Goal: Information Seeking & Learning: Learn about a topic

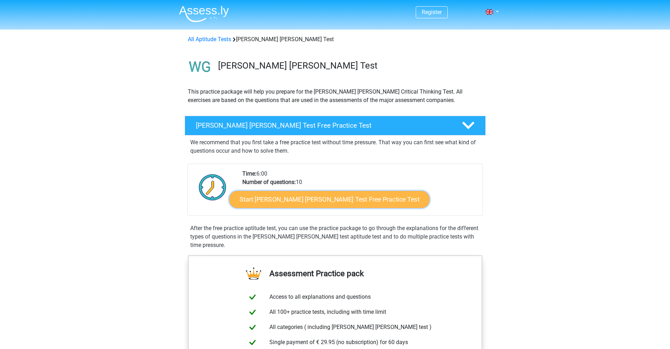
click at [275, 205] on link "Start Watson Glaser Test Free Practice Test" at bounding box center [329, 199] width 200 height 17
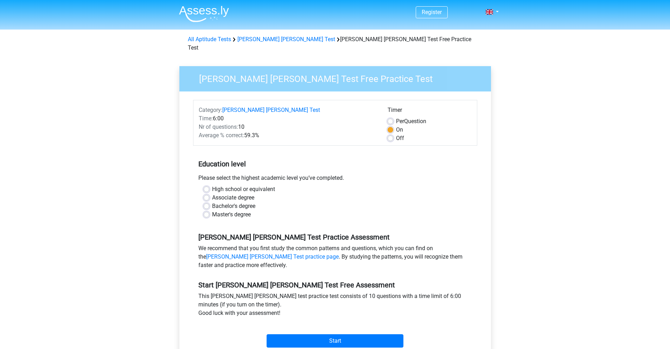
click at [242, 202] on label "Bachelor's degree" at bounding box center [233, 206] width 43 height 8
click at [209, 202] on input "Bachelor's degree" at bounding box center [207, 205] width 6 height 7
radio input "true"
click at [217, 210] on label "Master's degree" at bounding box center [231, 214] width 39 height 8
click at [209, 210] on input "Master's degree" at bounding box center [207, 213] width 6 height 7
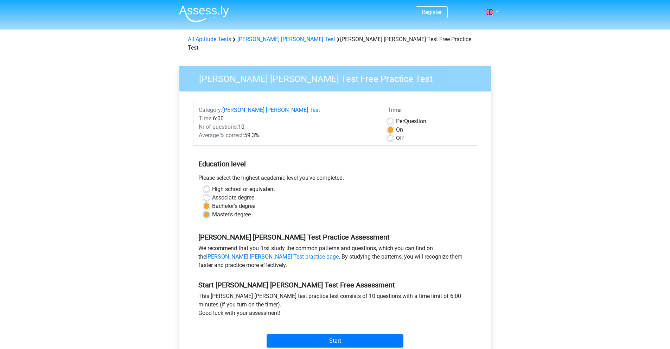
radio input "true"
click at [321, 335] on input "Start" at bounding box center [335, 340] width 137 height 13
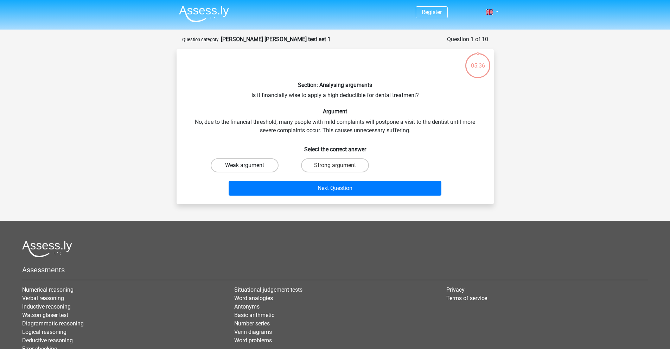
click at [238, 163] on label "Weak argument" at bounding box center [245, 165] width 68 height 14
click at [244, 165] on input "Weak argument" at bounding box center [246, 167] width 5 height 5
radio input "true"
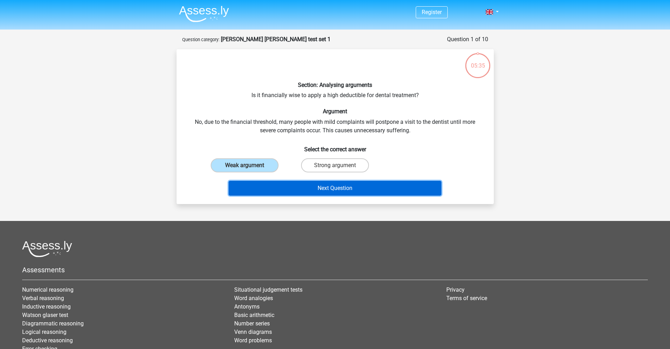
click at [319, 189] on button "Next Question" at bounding box center [335, 188] width 213 height 15
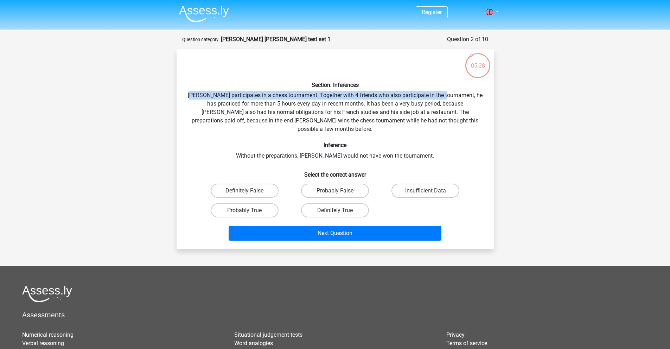
drag, startPoint x: 198, startPoint y: 94, endPoint x: 432, endPoint y: 96, distance: 234.9
click at [454, 94] on div "Section: Inferences Pablo participates in a chess tournament. Together with 4 f…" at bounding box center [335, 149] width 312 height 188
click at [309, 100] on div "Section: Inferences Pablo participates in a chess tournament. Together with 4 f…" at bounding box center [335, 149] width 312 height 188
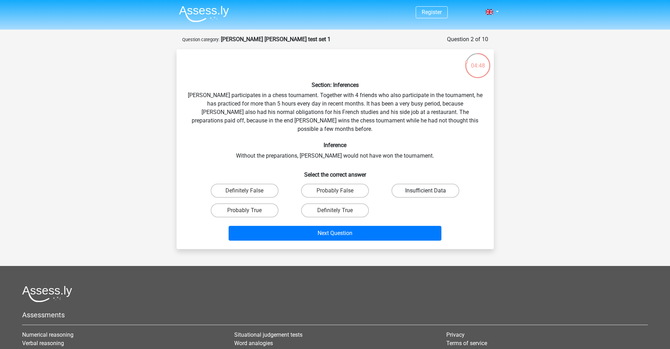
click at [404, 184] on label "Insufficient Data" at bounding box center [425, 191] width 68 height 14
click at [425, 191] on input "Insufficient Data" at bounding box center [427, 193] width 5 height 5
radio input "true"
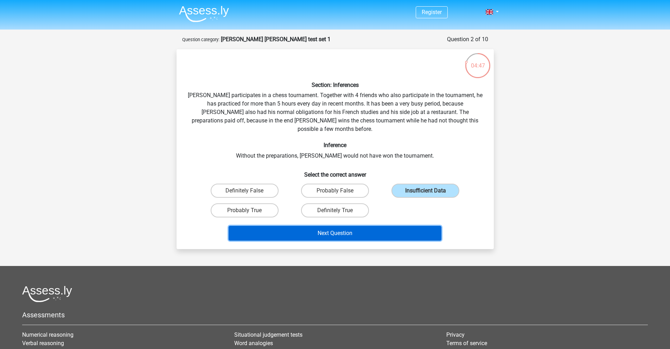
click at [346, 227] on button "Next Question" at bounding box center [335, 233] width 213 height 15
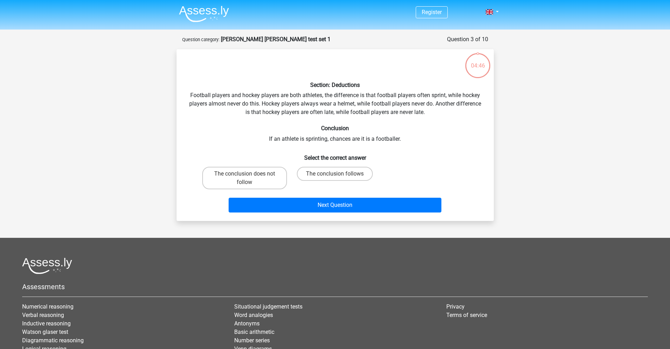
scroll to position [35, 0]
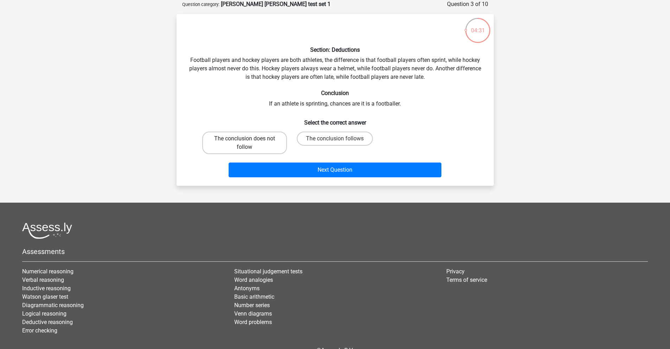
click at [256, 147] on label "The conclusion does not follow" at bounding box center [244, 143] width 85 height 23
click at [249, 143] on input "The conclusion does not follow" at bounding box center [246, 141] width 5 height 5
radio input "true"
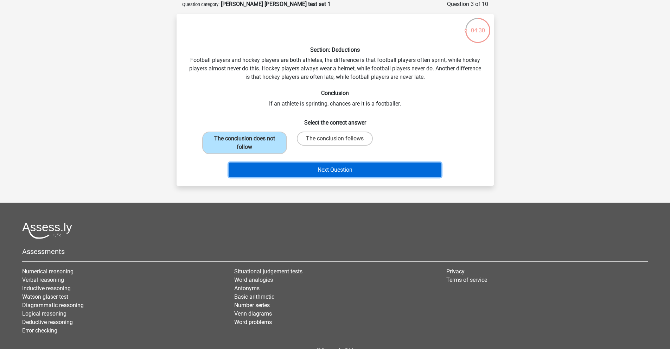
click at [315, 166] on button "Next Question" at bounding box center [335, 169] width 213 height 15
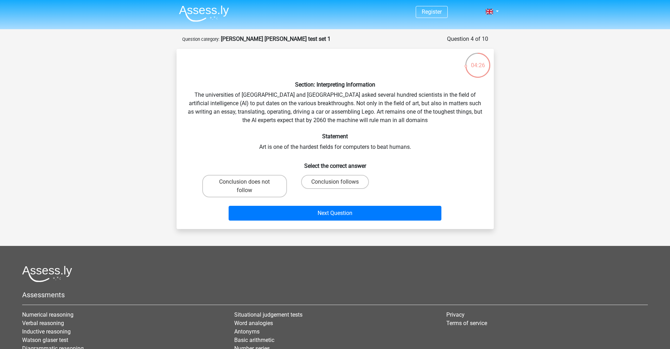
scroll to position [0, 0]
click at [312, 182] on label "Conclusion follows" at bounding box center [335, 182] width 68 height 14
click at [335, 182] on input "Conclusion follows" at bounding box center [337, 184] width 5 height 5
radio input "true"
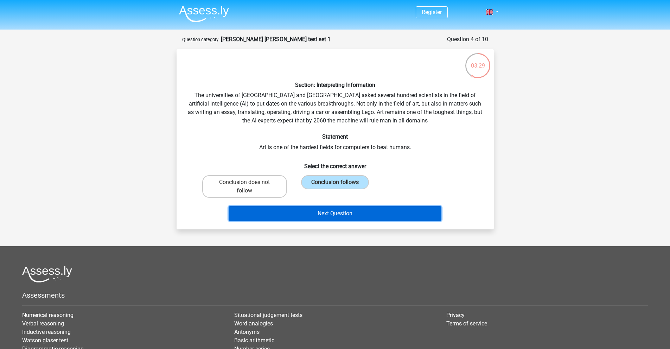
click at [334, 217] on button "Next Question" at bounding box center [335, 213] width 213 height 15
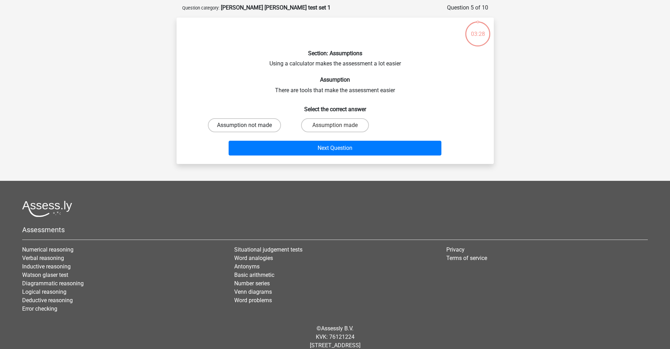
scroll to position [35, 0]
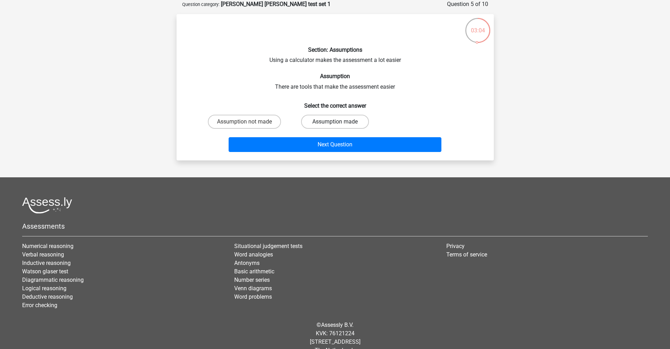
click at [320, 119] on label "Assumption made" at bounding box center [335, 122] width 68 height 14
click at [335, 122] on input "Assumption made" at bounding box center [337, 124] width 5 height 5
radio input "true"
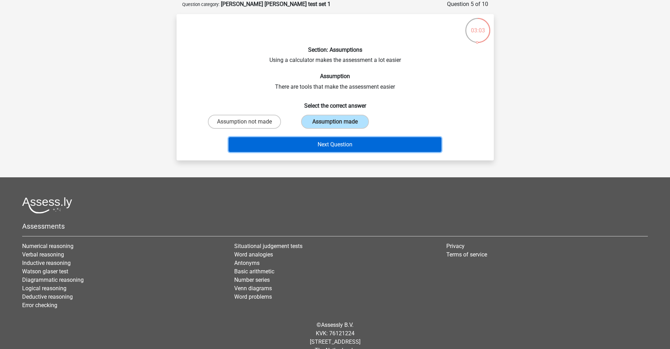
click at [335, 145] on button "Next Question" at bounding box center [335, 144] width 213 height 15
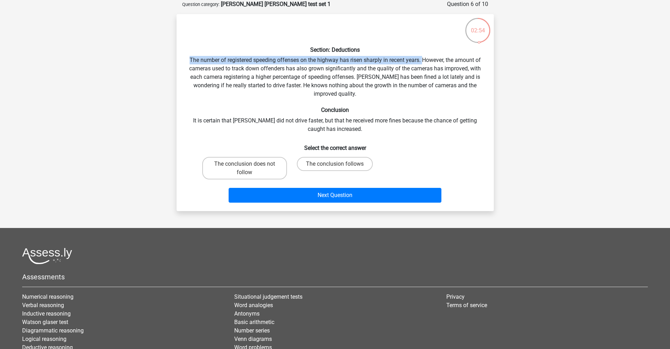
drag, startPoint x: 190, startPoint y: 59, endPoint x: 424, endPoint y: 58, distance: 234.2
click at [424, 58] on div "Section: Deductions The number of registered speeding offenses on the highway h…" at bounding box center [335, 113] width 312 height 186
click at [216, 81] on div "Section: Deductions The number of registered speeding offenses on the highway h…" at bounding box center [335, 113] width 312 height 186
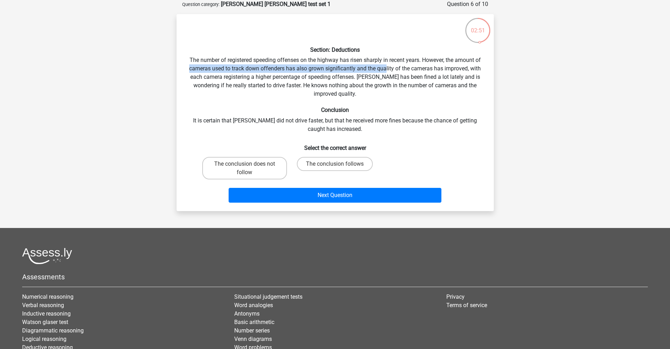
drag, startPoint x: 185, startPoint y: 70, endPoint x: 387, endPoint y: 69, distance: 201.8
click at [387, 69] on div "Section: Deductions The number of registered speeding offenses on the highway h…" at bounding box center [335, 113] width 312 height 186
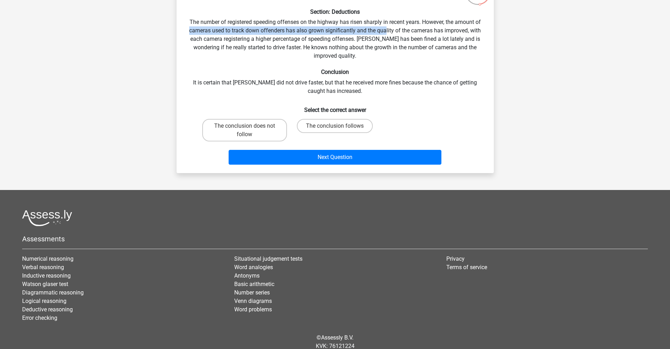
scroll to position [0, 0]
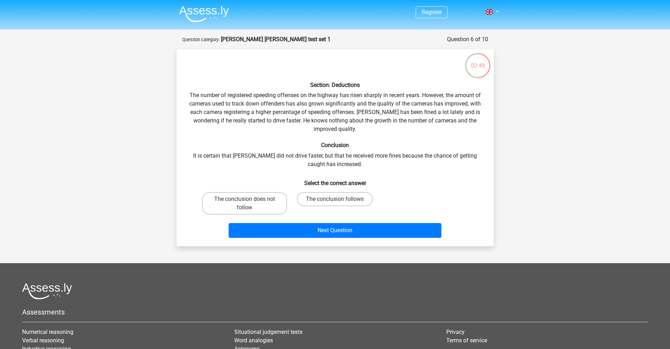
click at [231, 97] on div "Section: Deductions The number of registered speeding offenses on the highway h…" at bounding box center [335, 148] width 312 height 186
click at [261, 201] on label "The conclusion does not follow" at bounding box center [244, 203] width 85 height 23
click at [249, 201] on input "The conclusion does not follow" at bounding box center [246, 201] width 5 height 5
radio input "true"
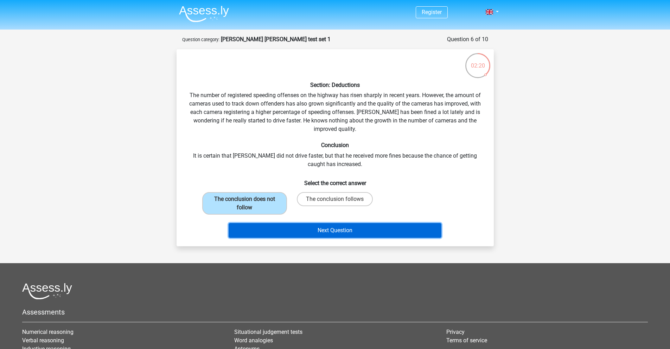
click at [323, 228] on button "Next Question" at bounding box center [335, 230] width 213 height 15
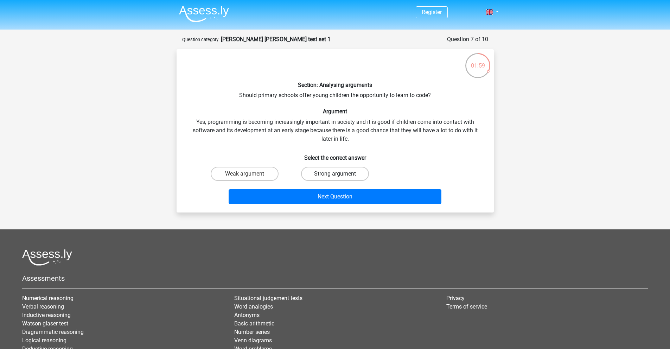
click at [318, 172] on label "Strong argument" at bounding box center [335, 174] width 68 height 14
click at [335, 174] on input "Strong argument" at bounding box center [337, 176] width 5 height 5
radio input "true"
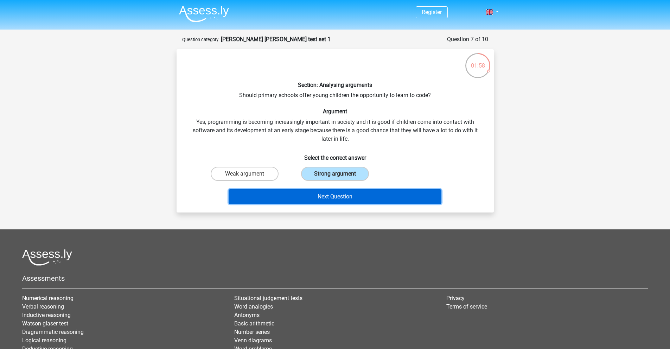
click at [321, 193] on button "Next Question" at bounding box center [335, 196] width 213 height 15
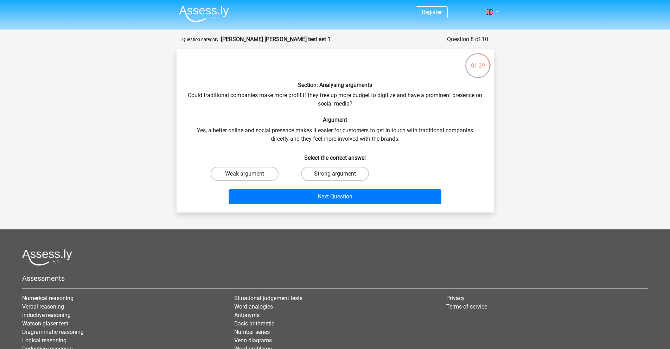
click at [325, 174] on label "Strong argument" at bounding box center [335, 174] width 68 height 14
click at [335, 174] on input "Strong argument" at bounding box center [337, 176] width 5 height 5
radio input "true"
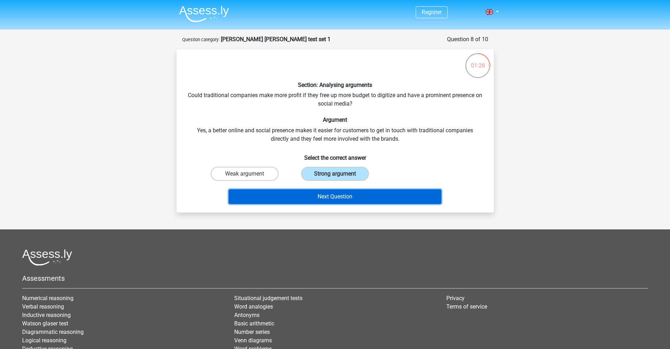
click at [329, 195] on button "Next Question" at bounding box center [335, 196] width 213 height 15
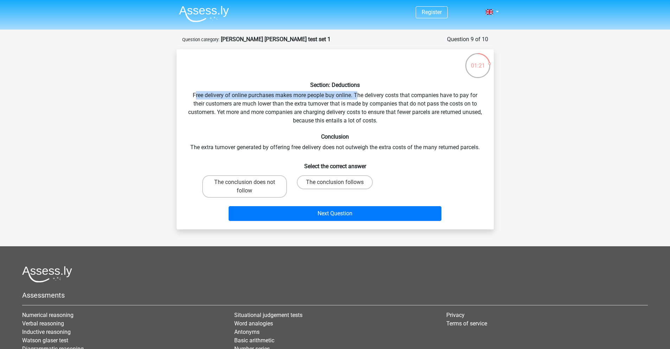
drag, startPoint x: 195, startPoint y: 95, endPoint x: 356, endPoint y: 94, distance: 160.7
click at [356, 94] on div "Section: Deductions Free delivery of online purchases makes more people buy onl…" at bounding box center [335, 139] width 312 height 169
drag, startPoint x: 191, startPoint y: 96, endPoint x: 355, endPoint y: 97, distance: 164.2
click at [355, 97] on div "Section: Deductions Free delivery of online purchases makes more people buy onl…" at bounding box center [335, 139] width 312 height 169
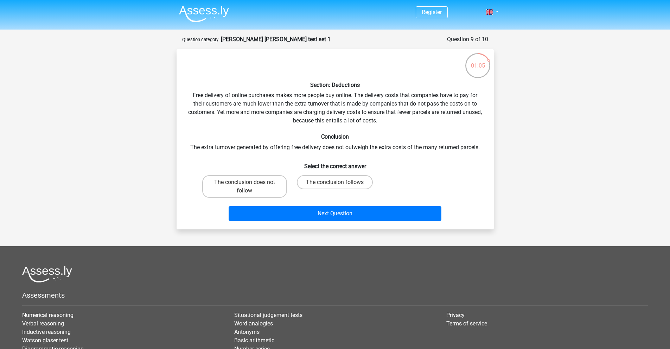
click at [221, 96] on div "Section: Deductions Free delivery of online purchases makes more people buy onl…" at bounding box center [335, 139] width 312 height 169
click at [320, 183] on label "The conclusion follows" at bounding box center [335, 182] width 76 height 14
click at [335, 183] on input "The conclusion follows" at bounding box center [337, 184] width 5 height 5
radio input "true"
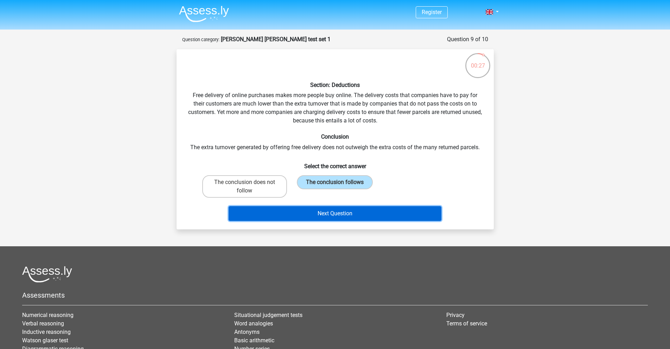
click at [333, 211] on button "Next Question" at bounding box center [335, 213] width 213 height 15
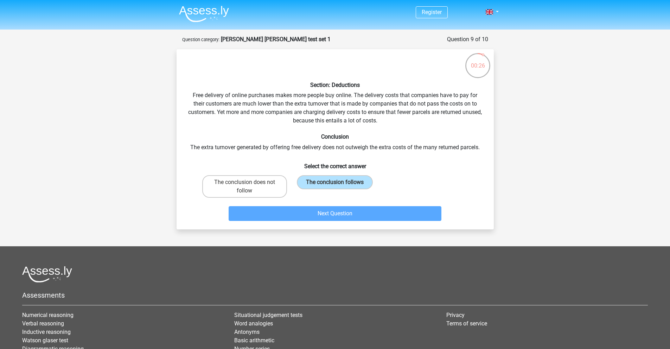
scroll to position [35, 0]
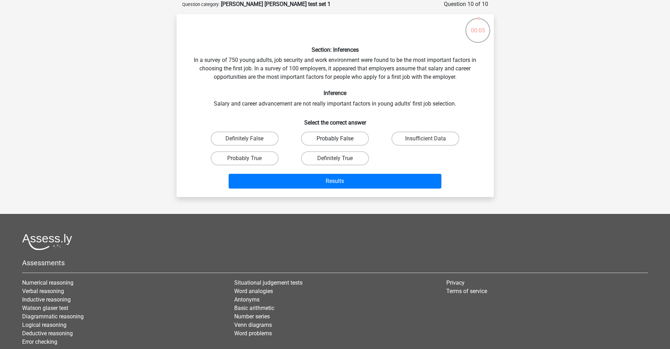
click at [307, 139] on label "Probably False" at bounding box center [335, 139] width 68 height 14
click at [335, 139] on input "Probably False" at bounding box center [337, 141] width 5 height 5
radio input "true"
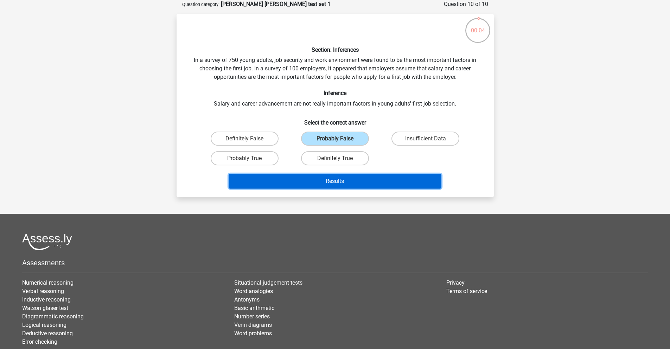
click at [321, 185] on button "Results" at bounding box center [335, 181] width 213 height 15
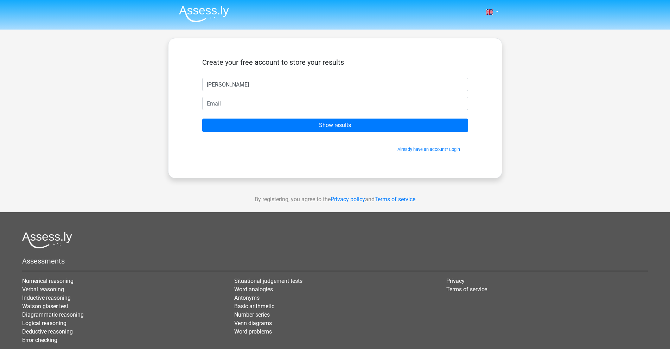
type input "[PERSON_NAME]"
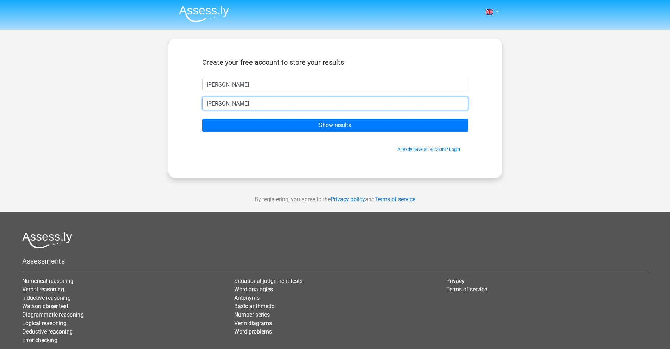
type input "denisewong810@gmail.com"
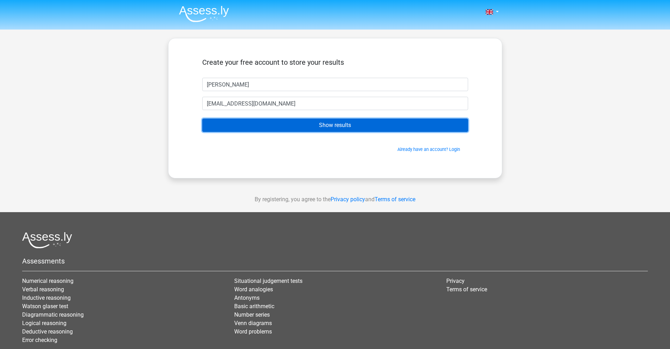
click at [347, 119] on input "Show results" at bounding box center [335, 124] width 266 height 13
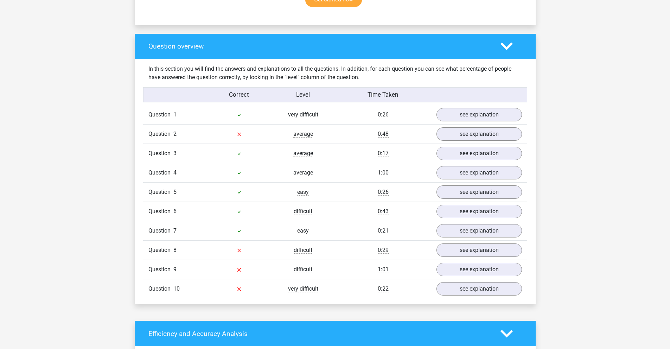
scroll to position [492, 0]
